Goal: Task Accomplishment & Management: Use online tool/utility

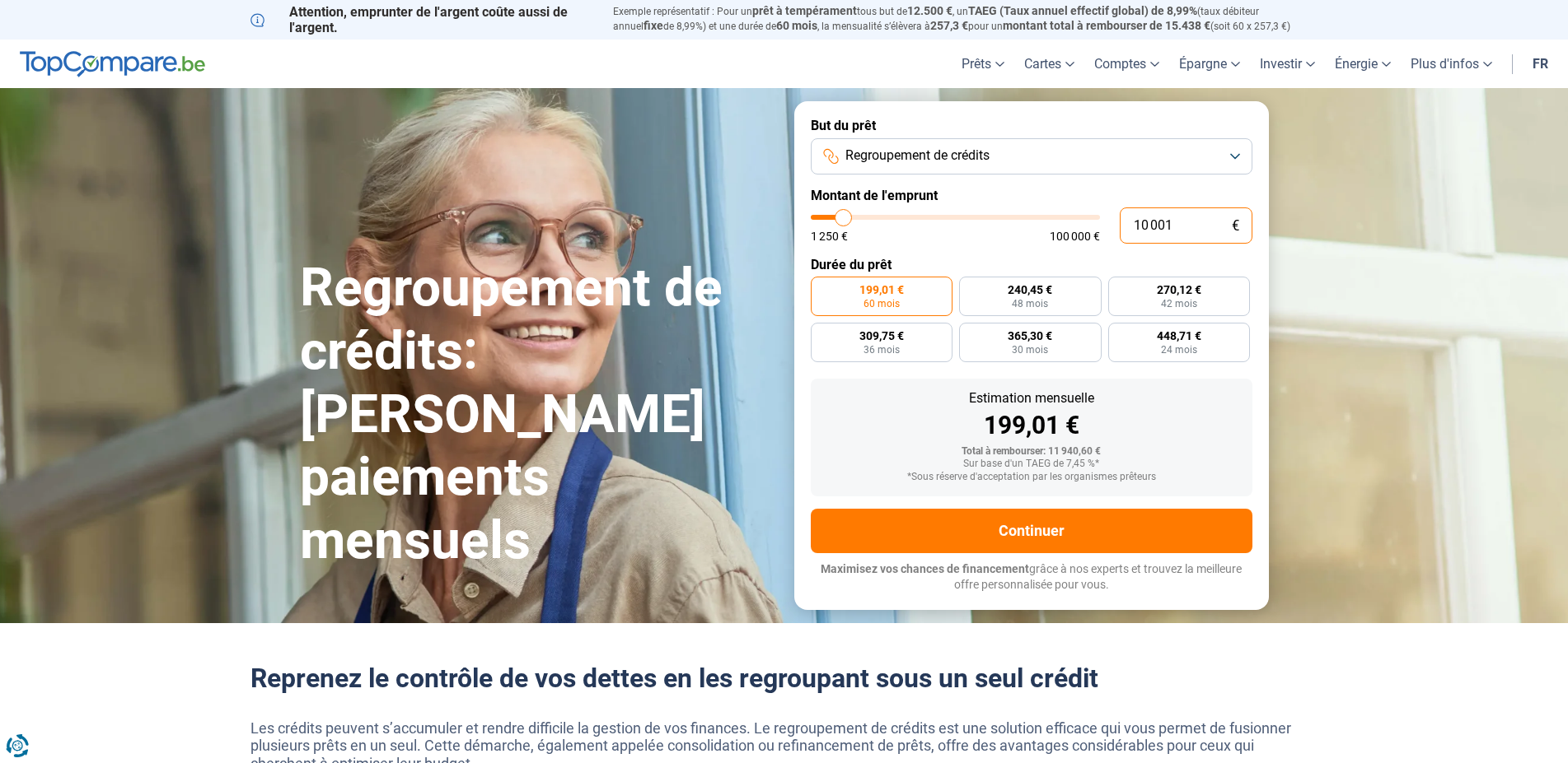
drag, startPoint x: 1175, startPoint y: 226, endPoint x: 1103, endPoint y: 221, distance: 72.2
click at [1120, 221] on input "10 001" at bounding box center [1186, 225] width 133 height 36
type input "4"
type input "1250"
type input "46"
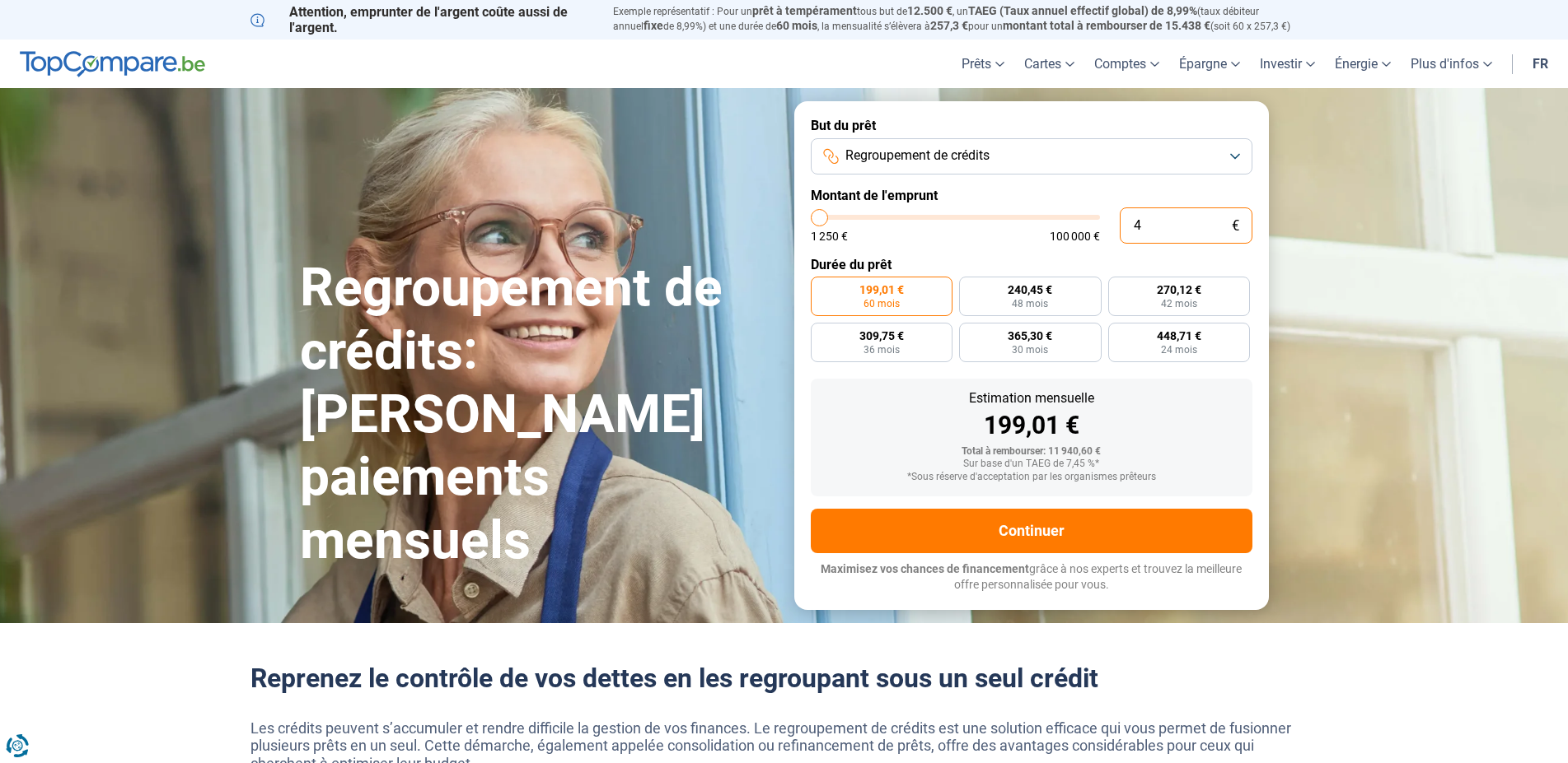
type input "1250"
type input "460"
type input "1250"
type input "4 600"
type input "4500"
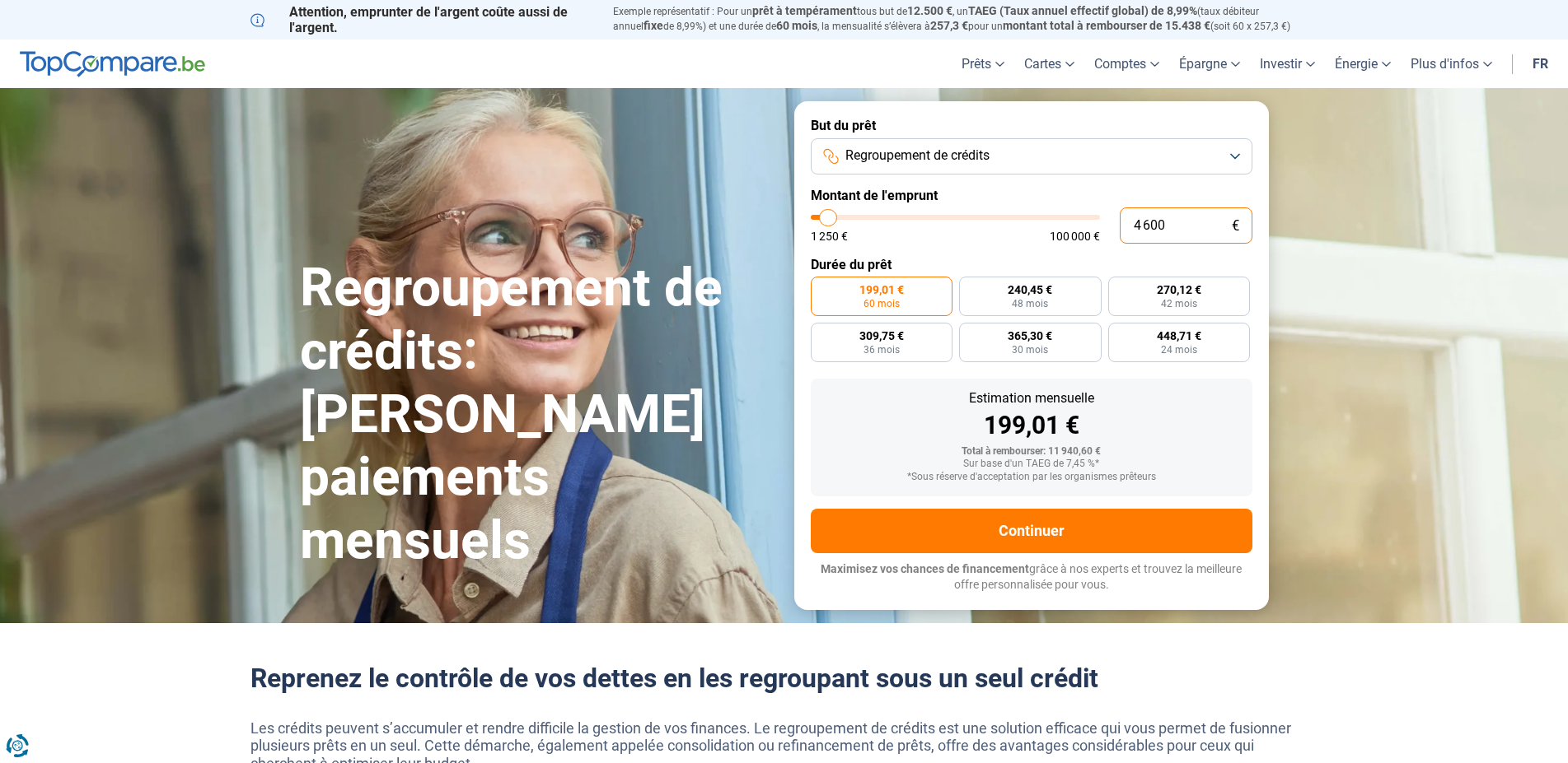
type input "46 000"
type input "46000"
radio input "false"
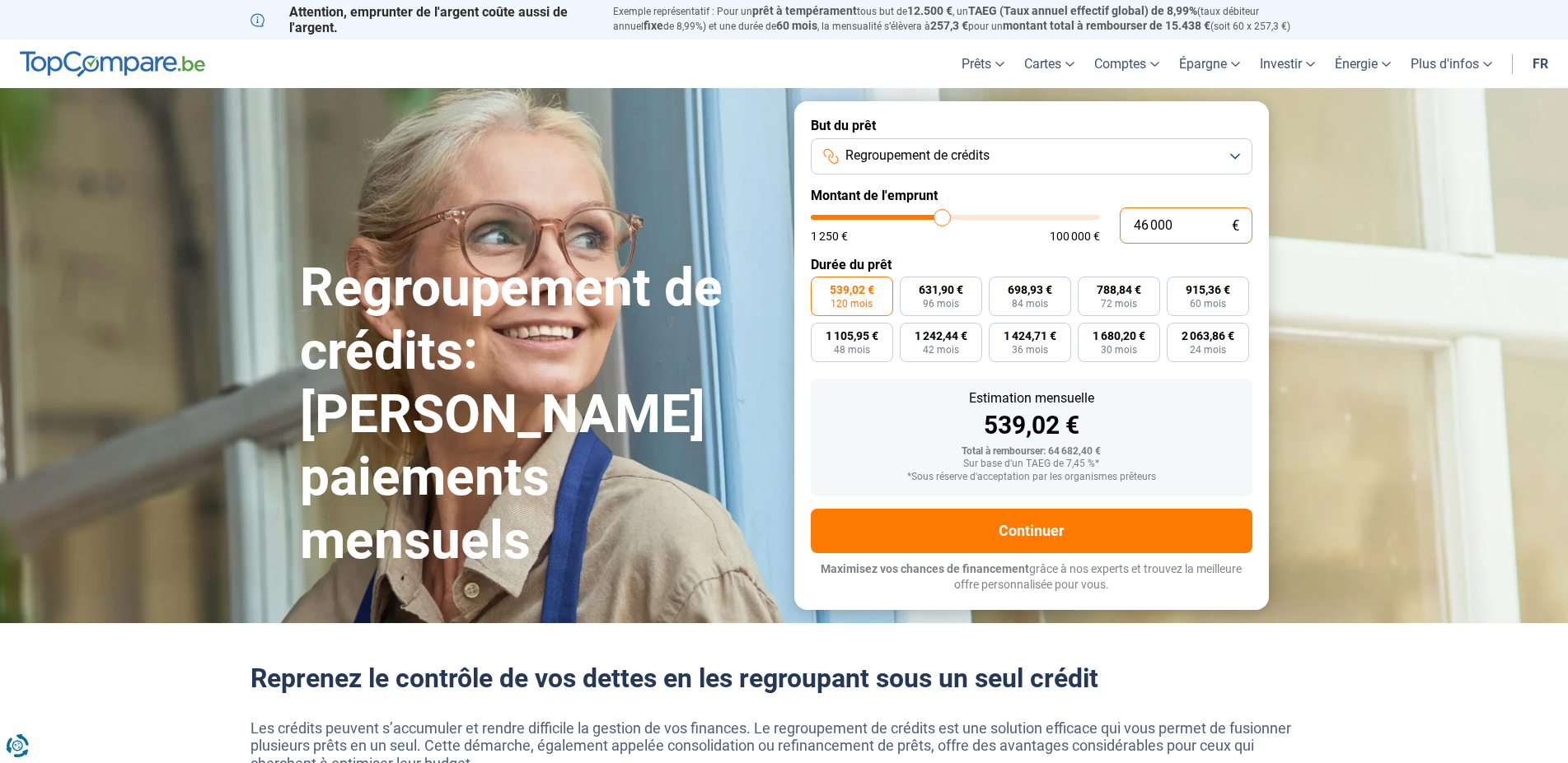
type input "46 000"
click at [1146, 427] on div "539,02 €" at bounding box center [1031, 426] width 415 height 25
